Goal: Transaction & Acquisition: Download file/media

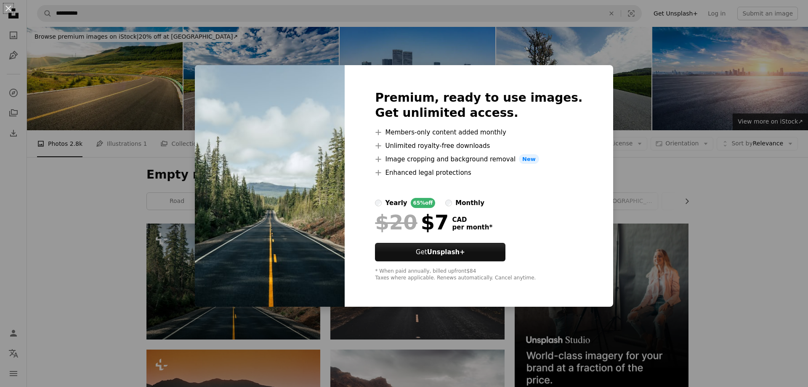
scroll to position [128, 0]
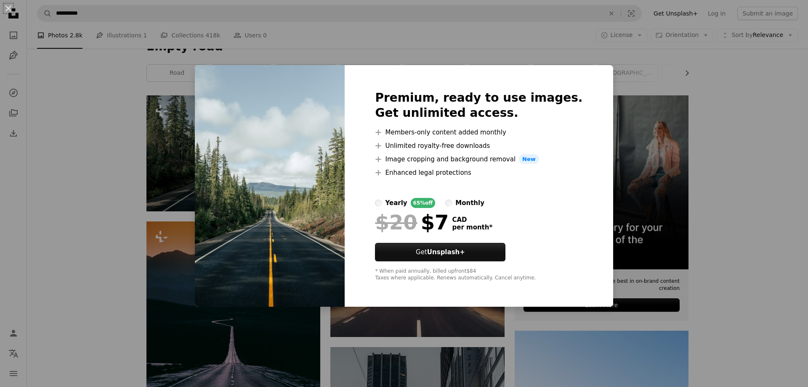
click at [453, 48] on div "An X shape Premium, ready to use images. Get unlimited access. A plus sign Memb…" at bounding box center [404, 193] width 808 height 387
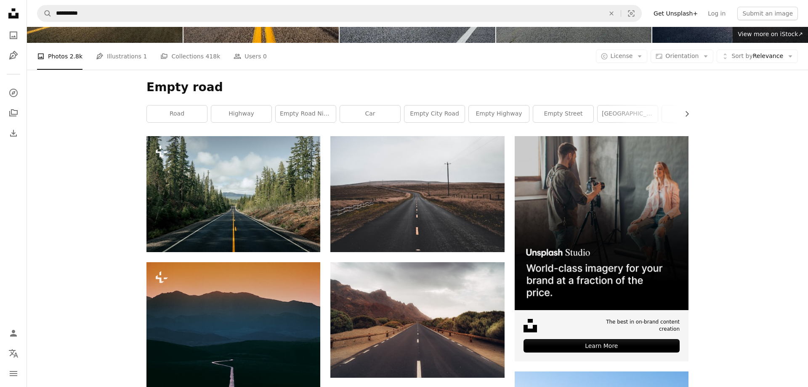
scroll to position [0, 0]
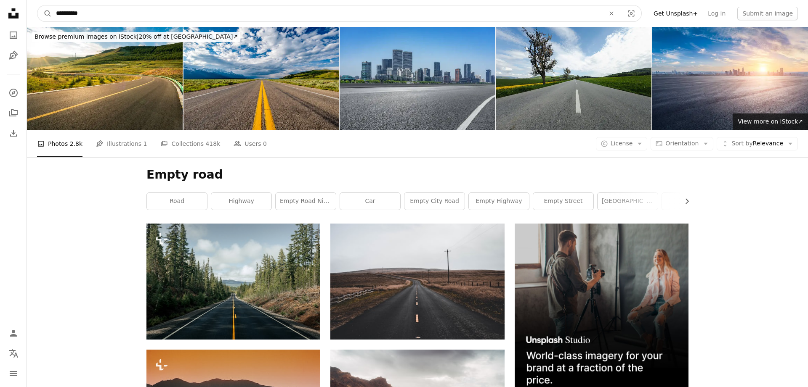
drag, startPoint x: 74, startPoint y: 12, endPoint x: 19, endPoint y: 5, distance: 56.0
click at [52, 5] on input "**********" at bounding box center [327, 13] width 550 height 16
type input "*********"
click button "A magnifying glass" at bounding box center [44, 13] width 14 height 16
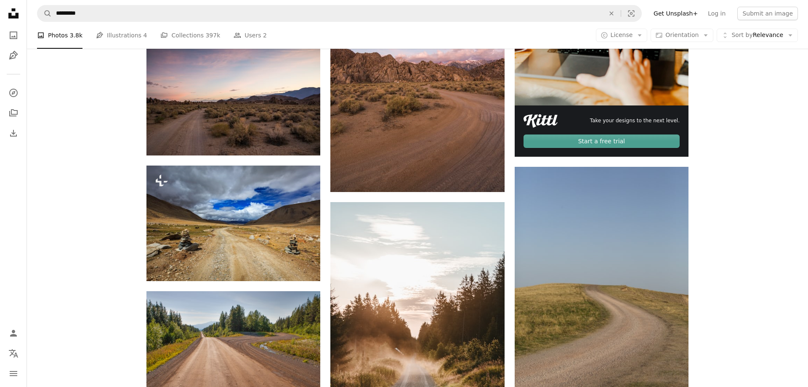
scroll to position [299, 0]
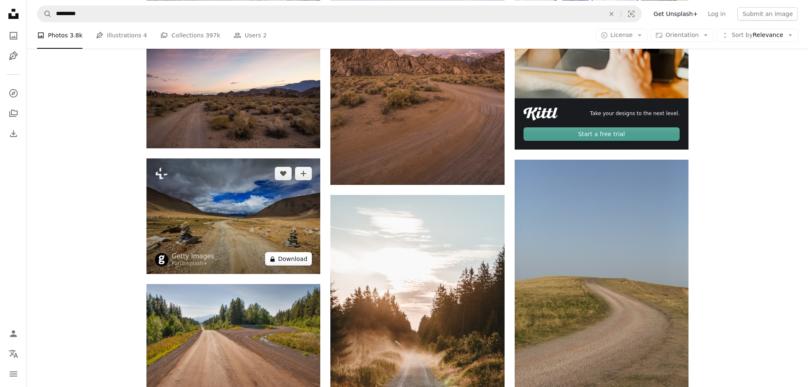
click at [290, 258] on button "A lock Download" at bounding box center [288, 258] width 47 height 13
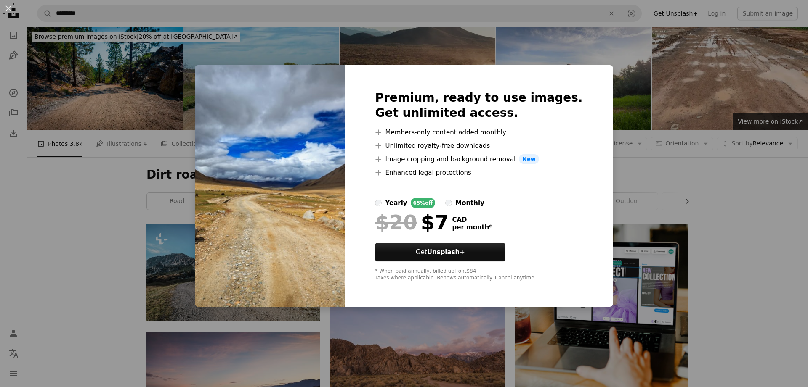
click at [770, 226] on div "An X shape Premium, ready to use images. Get unlimited access. A plus sign Memb…" at bounding box center [404, 193] width 808 height 387
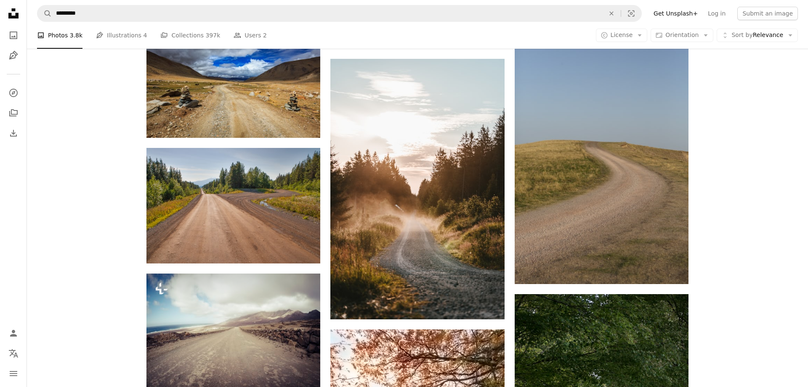
scroll to position [462, 0]
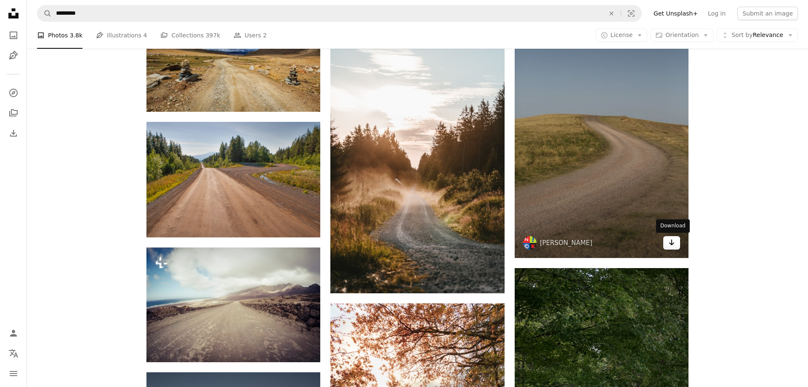
click at [669, 243] on icon "Arrow pointing down" at bounding box center [671, 243] width 7 height 10
